Goal: Task Accomplishment & Management: Manage account settings

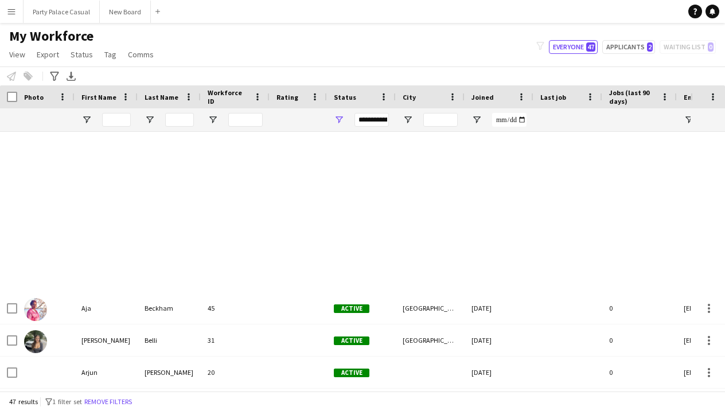
scroll to position [494, 0]
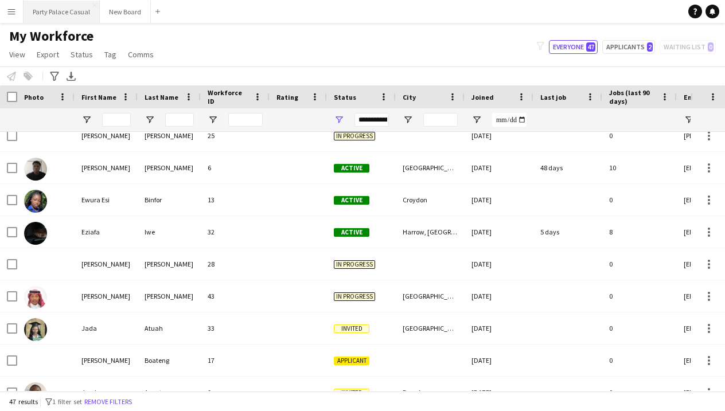
click at [40, 10] on button "Party Palace Casual Close" at bounding box center [62, 12] width 76 height 22
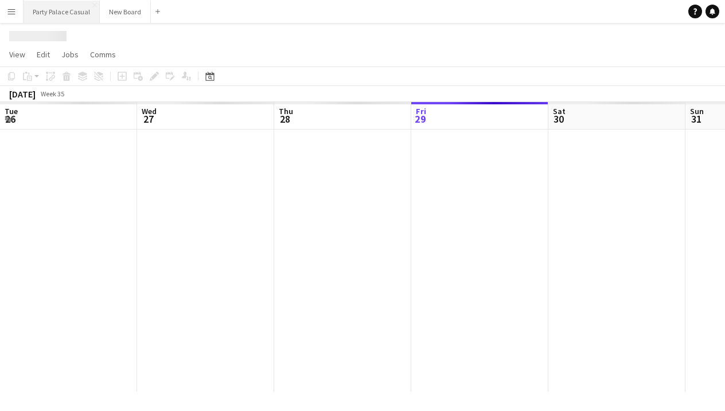
scroll to position [0, 274]
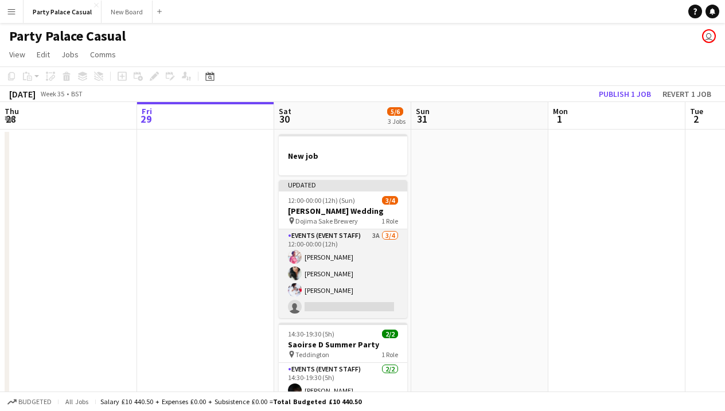
click at [345, 247] on app-card-role "Events (Event Staff) 3A [DATE] 12:00-00:00 (12h) [PERSON_NAME] [PERSON_NAME] [P…" at bounding box center [343, 273] width 128 height 89
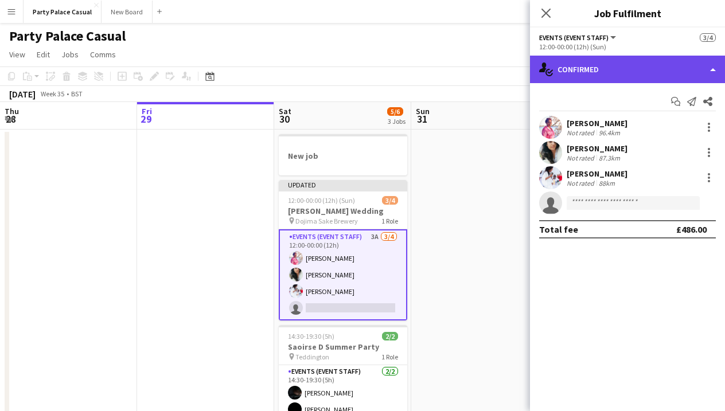
click at [626, 77] on div "single-neutral-actions-check-2 Confirmed" at bounding box center [627, 70] width 195 height 28
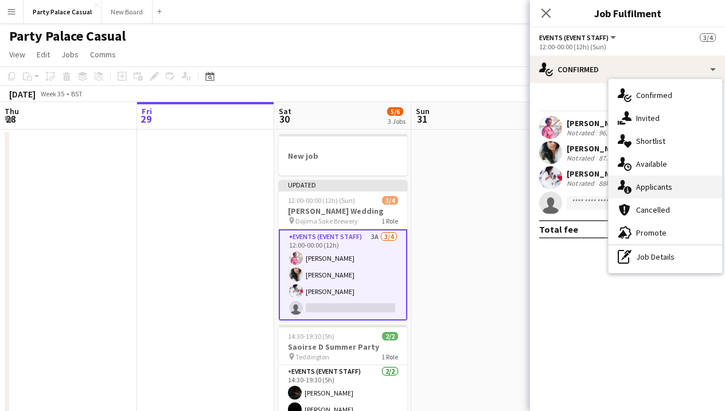
click at [646, 181] on div "single-neutral-actions-information Applicants" at bounding box center [665, 186] width 114 height 23
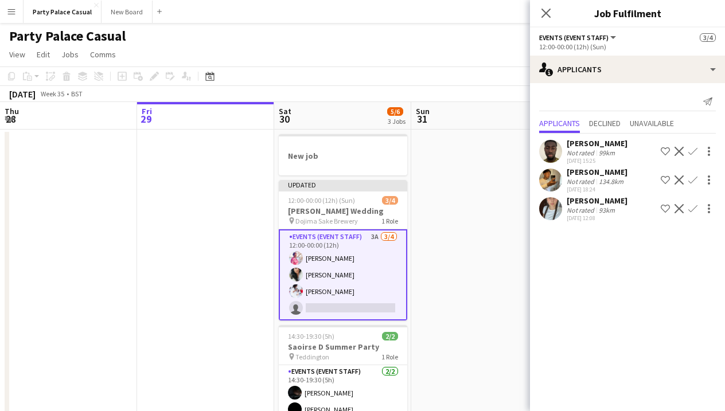
click at [608, 150] on div "99km" at bounding box center [606, 153] width 21 height 9
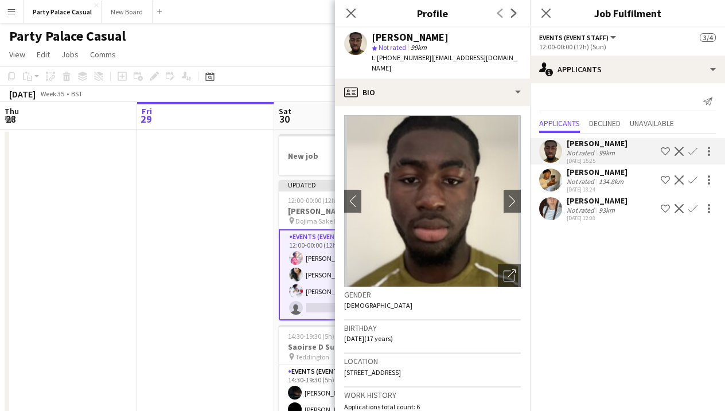
click at [587, 169] on div "[PERSON_NAME]" at bounding box center [597, 172] width 61 height 10
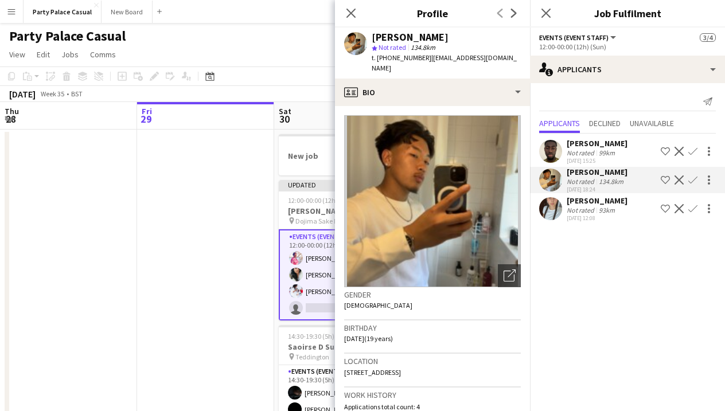
click at [589, 153] on div "Not rated" at bounding box center [582, 153] width 30 height 9
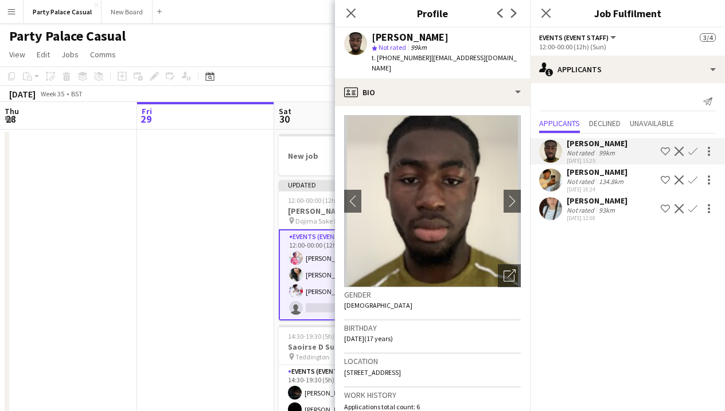
click at [582, 182] on div "Not rated" at bounding box center [582, 181] width 30 height 9
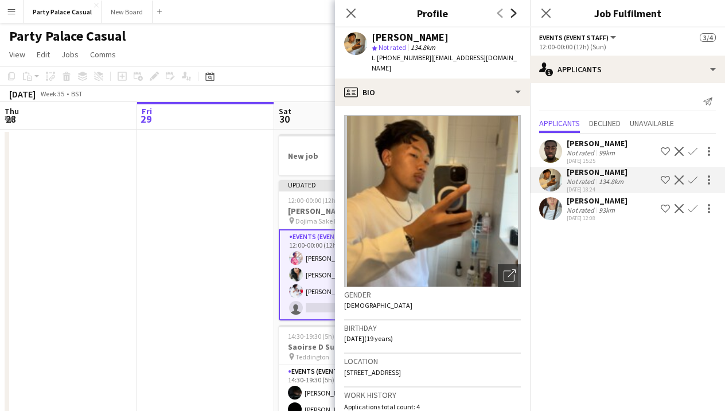
click at [516, 14] on icon "Next" at bounding box center [513, 13] width 9 height 9
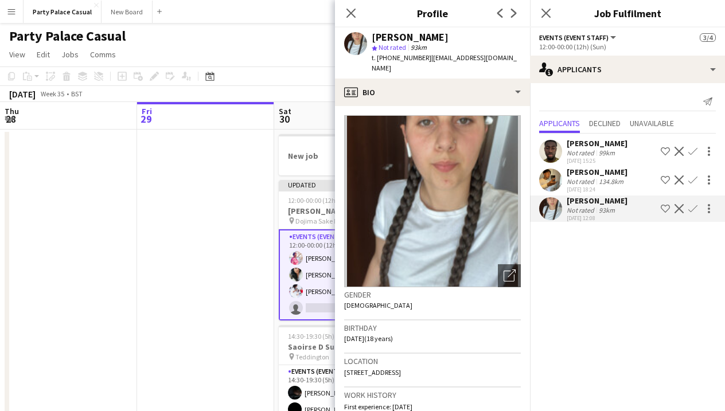
click at [516, 18] on app-icon "Next" at bounding box center [514, 13] width 14 height 14
click at [514, 11] on icon at bounding box center [514, 13] width 6 height 9
click at [498, 18] on app-icon "Previous" at bounding box center [500, 13] width 14 height 14
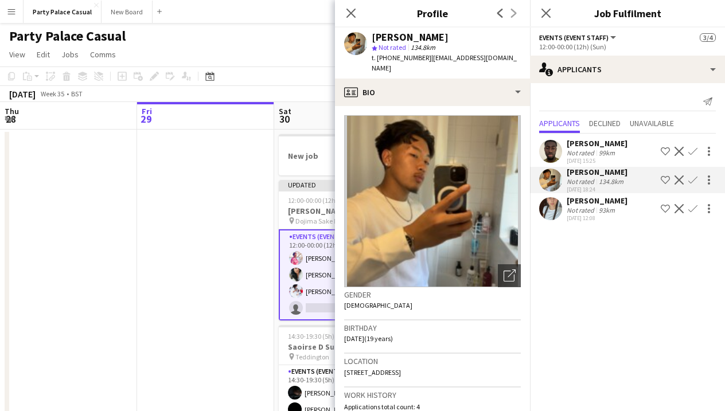
click at [498, 18] on app-icon "Previous" at bounding box center [500, 13] width 14 height 14
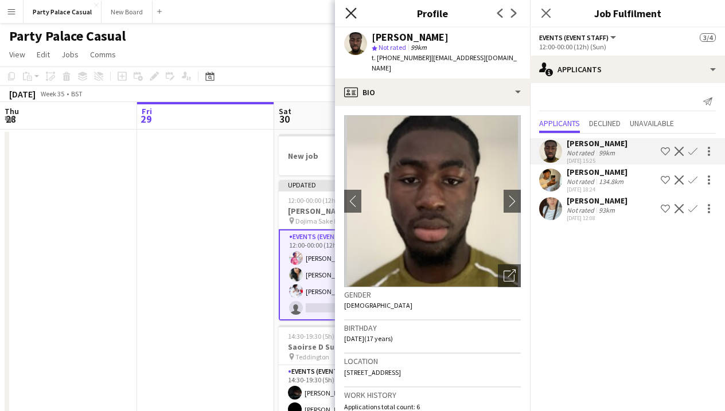
click at [351, 15] on icon "Close pop-in" at bounding box center [350, 12] width 11 height 11
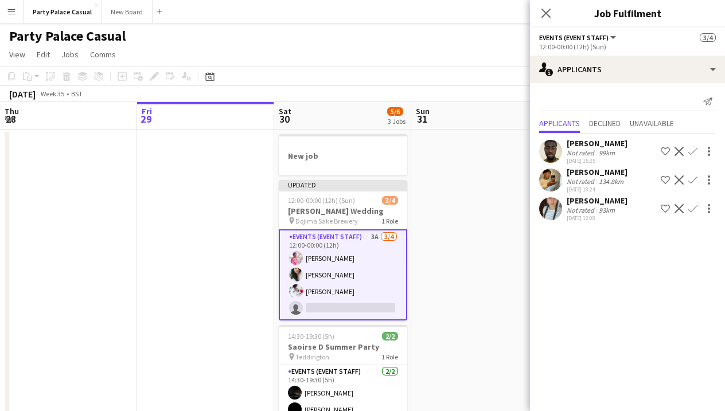
click at [544, 9] on icon "Close pop-in" at bounding box center [545, 13] width 9 height 9
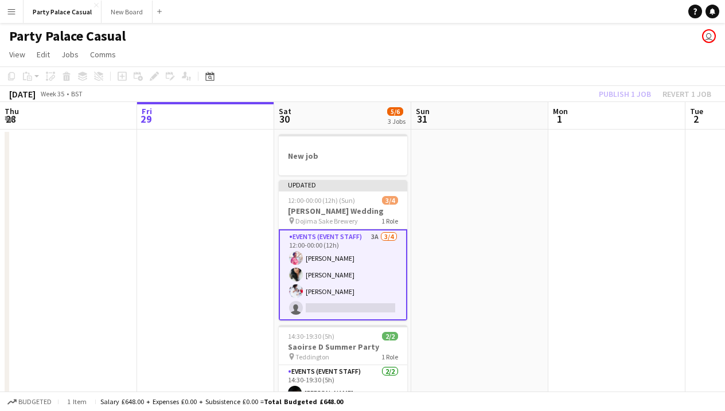
click at [529, 167] on app-date-cell at bounding box center [479, 292] width 137 height 324
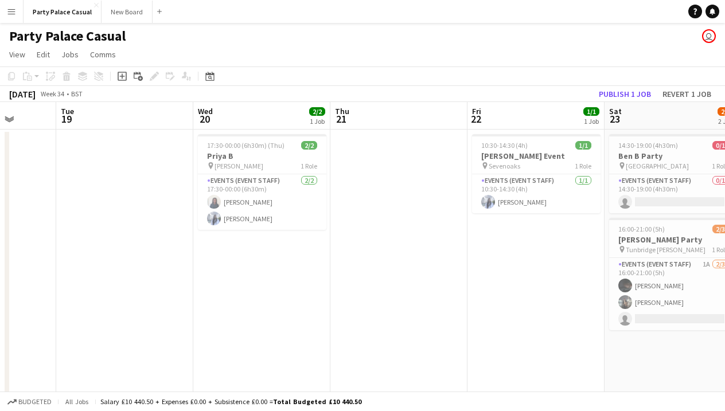
scroll to position [0, 353]
click at [603, 89] on button "Publish 1 job" at bounding box center [624, 94] width 61 height 15
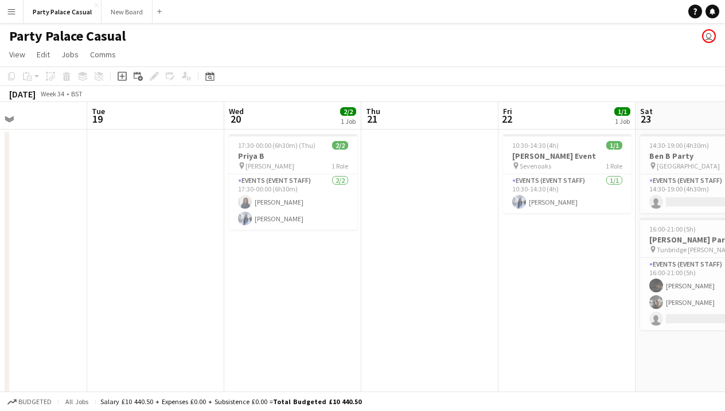
scroll to position [0, 325]
click at [118, 17] on button "New Board Close" at bounding box center [127, 12] width 51 height 22
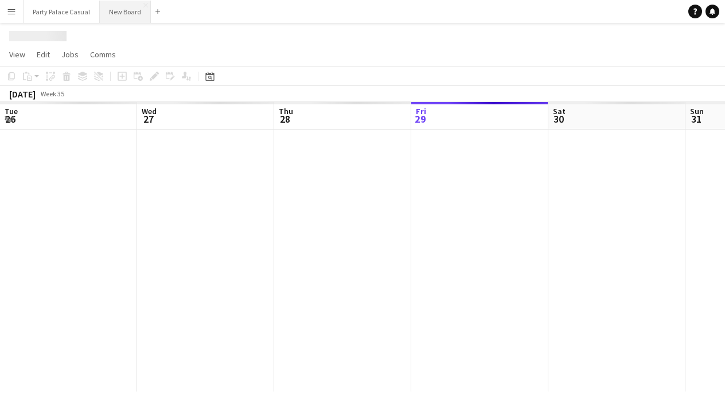
scroll to position [0, 274]
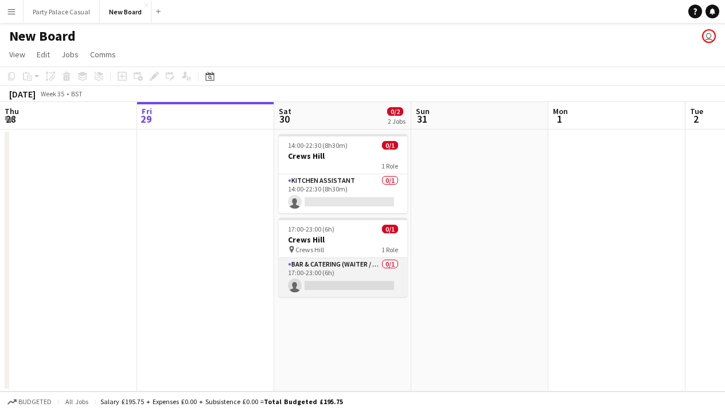
click at [337, 286] on app-card-role "Bar & Catering (Waiter / waitress) 0/1 17:00-23:00 (6h) single-neutral-actions" at bounding box center [343, 277] width 128 height 39
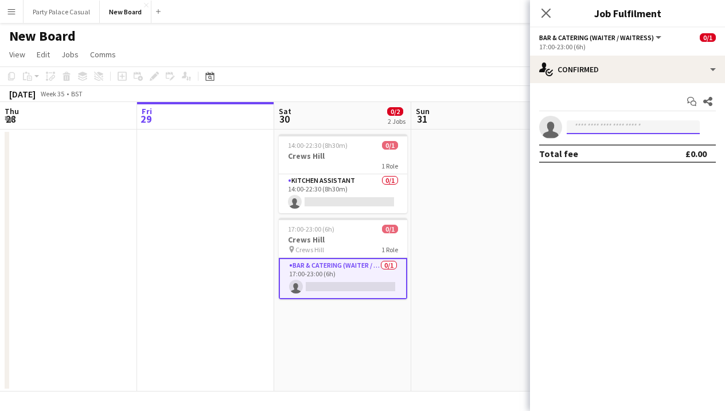
click at [609, 126] on input at bounding box center [633, 127] width 133 height 14
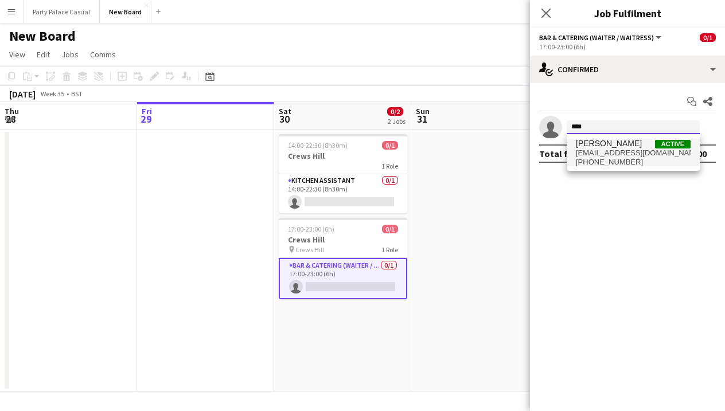
type input "****"
click at [610, 158] on span "[PHONE_NUMBER]" at bounding box center [633, 162] width 115 height 9
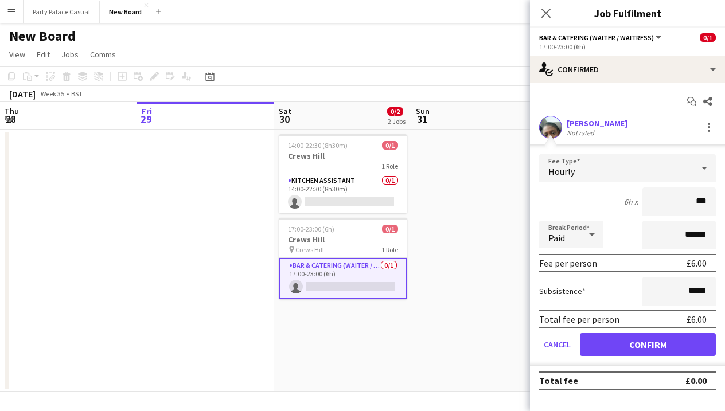
type input "**"
type input "***"
click at [671, 351] on button "Confirm" at bounding box center [648, 344] width 136 height 23
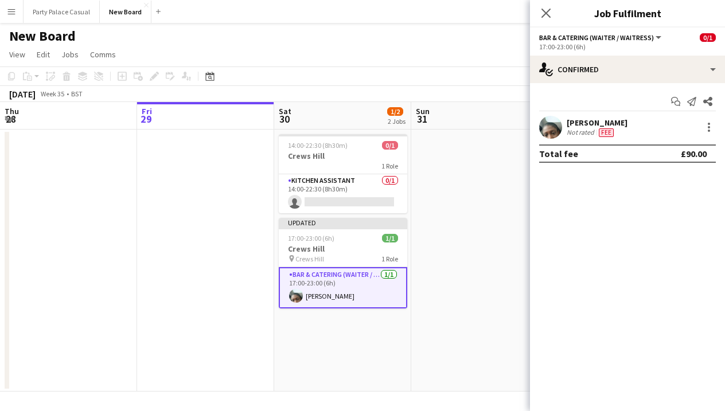
click at [469, 232] on app-date-cell at bounding box center [479, 261] width 137 height 262
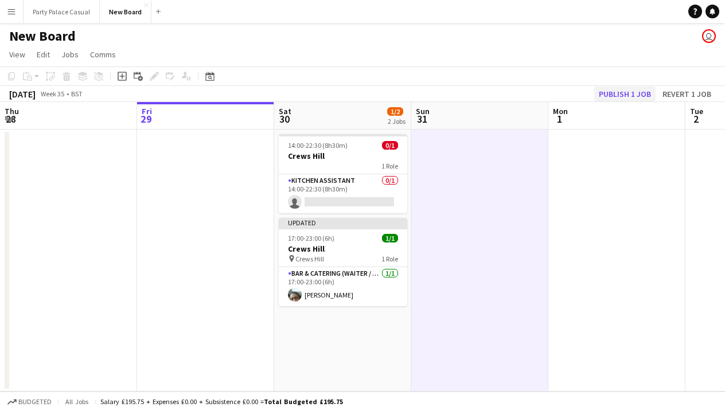
click at [626, 94] on button "Publish 1 job" at bounding box center [624, 94] width 61 height 15
